Goal: Navigation & Orientation: Go to known website

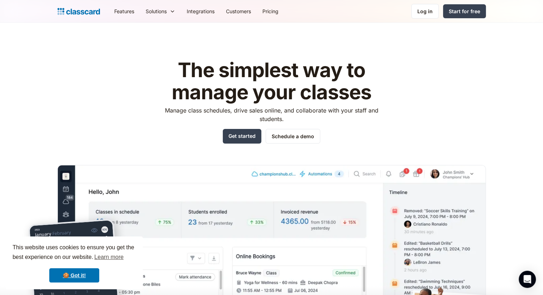
click at [426, 2] on div "Features Resources Blog The latest industry news, updates and info. Customer st…" at bounding box center [271, 11] width 543 height 23
click at [425, 8] on div "Log in" at bounding box center [424, 10] width 15 height 7
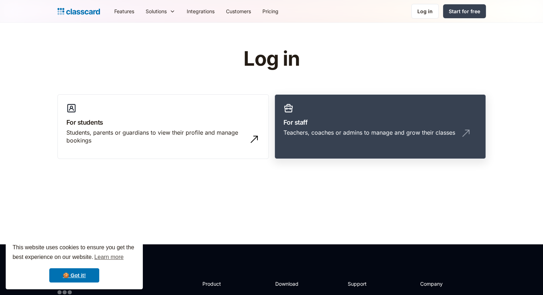
click at [344, 132] on div "Teachers, coaches or admins to manage and grow their classes" at bounding box center [369, 133] width 172 height 8
